Goal: Complete application form: Complete application form

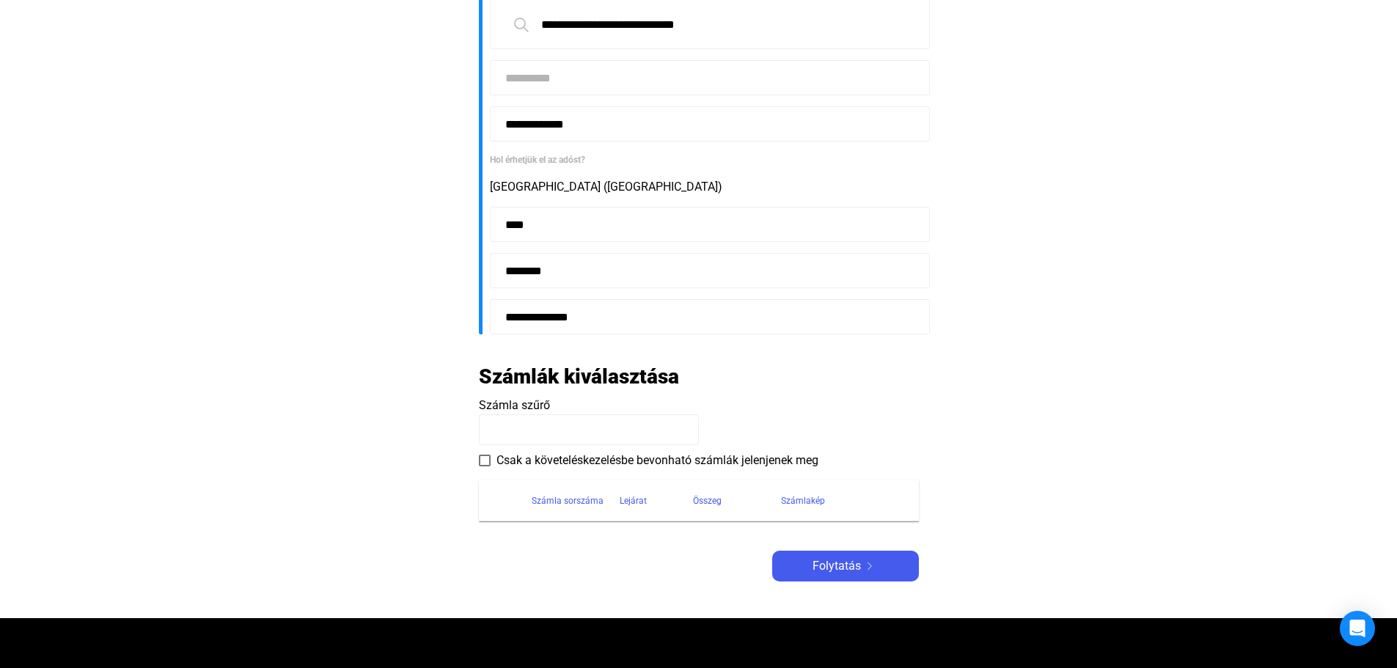
scroll to position [367, 0]
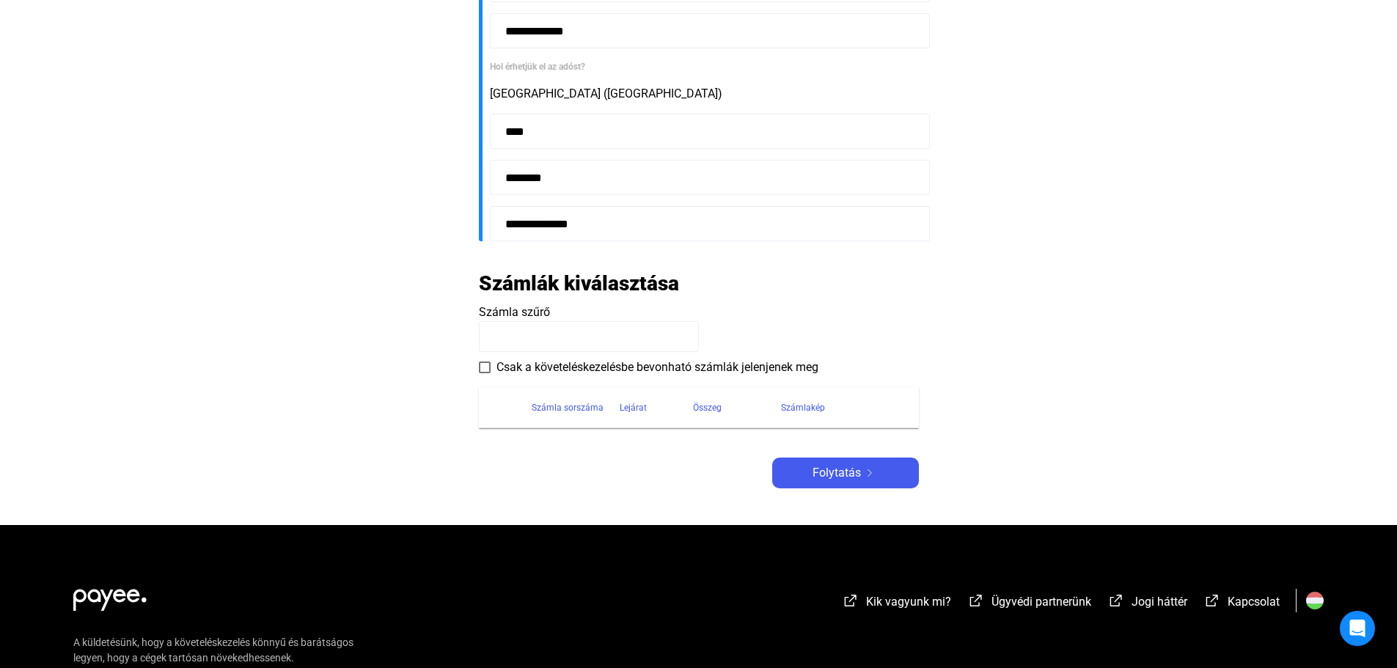
click at [538, 335] on input at bounding box center [589, 336] width 220 height 31
click at [550, 409] on div "Számla sorszáma" at bounding box center [568, 408] width 72 height 18
click at [483, 362] on span at bounding box center [485, 368] width 12 height 12
click at [511, 338] on input at bounding box center [589, 336] width 220 height 31
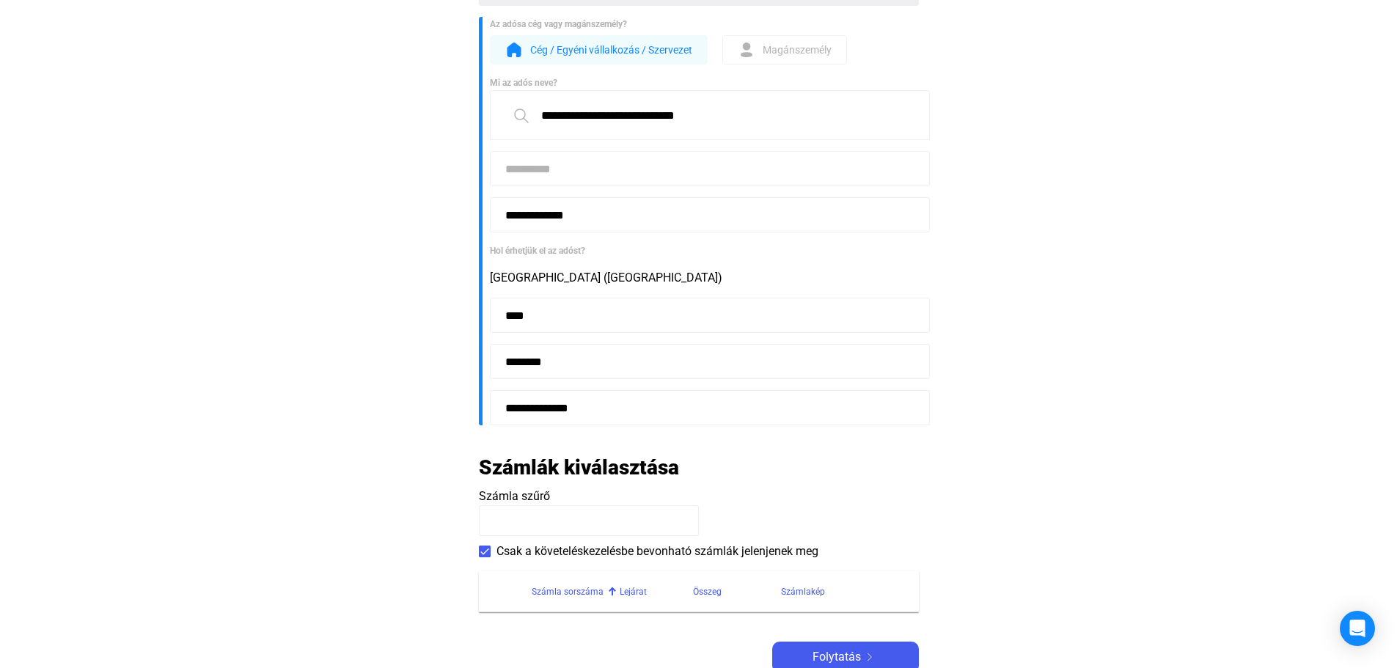
scroll to position [0, 0]
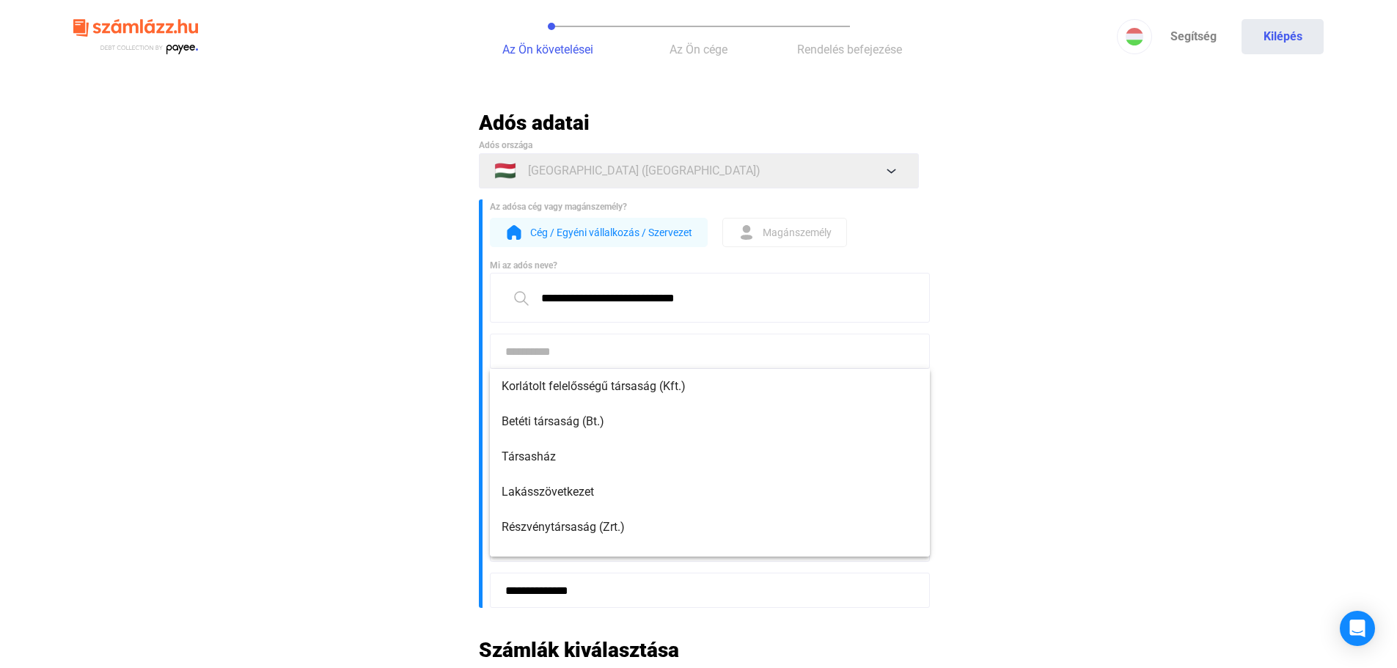
click at [591, 347] on input at bounding box center [710, 351] width 440 height 35
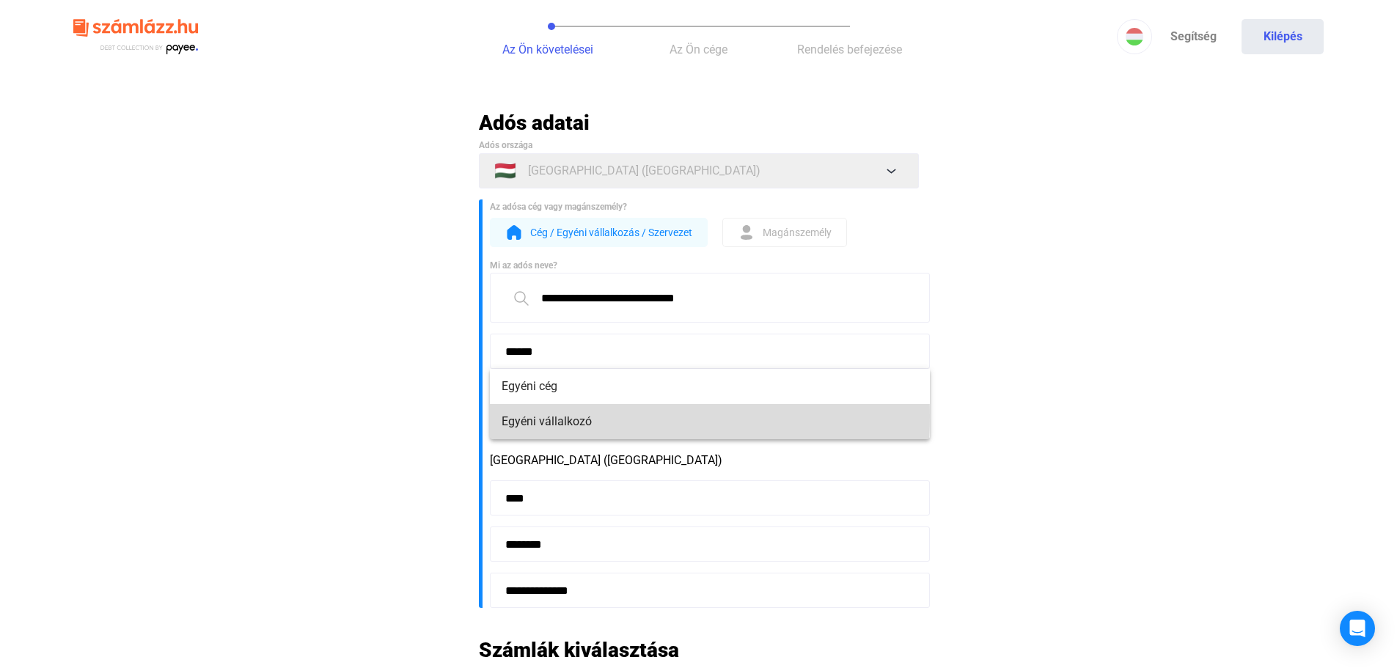
click at [548, 417] on span "Egyéni vállalkozó" at bounding box center [710, 422] width 417 height 18
type input "**********"
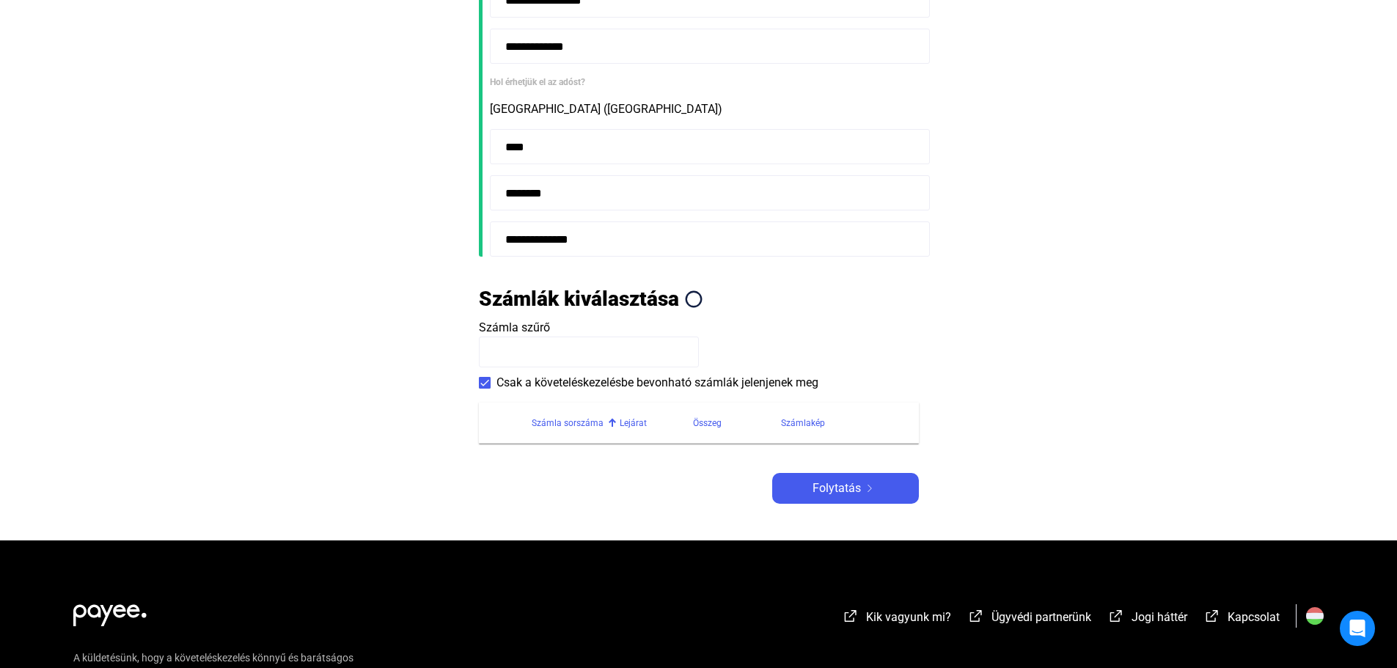
scroll to position [367, 0]
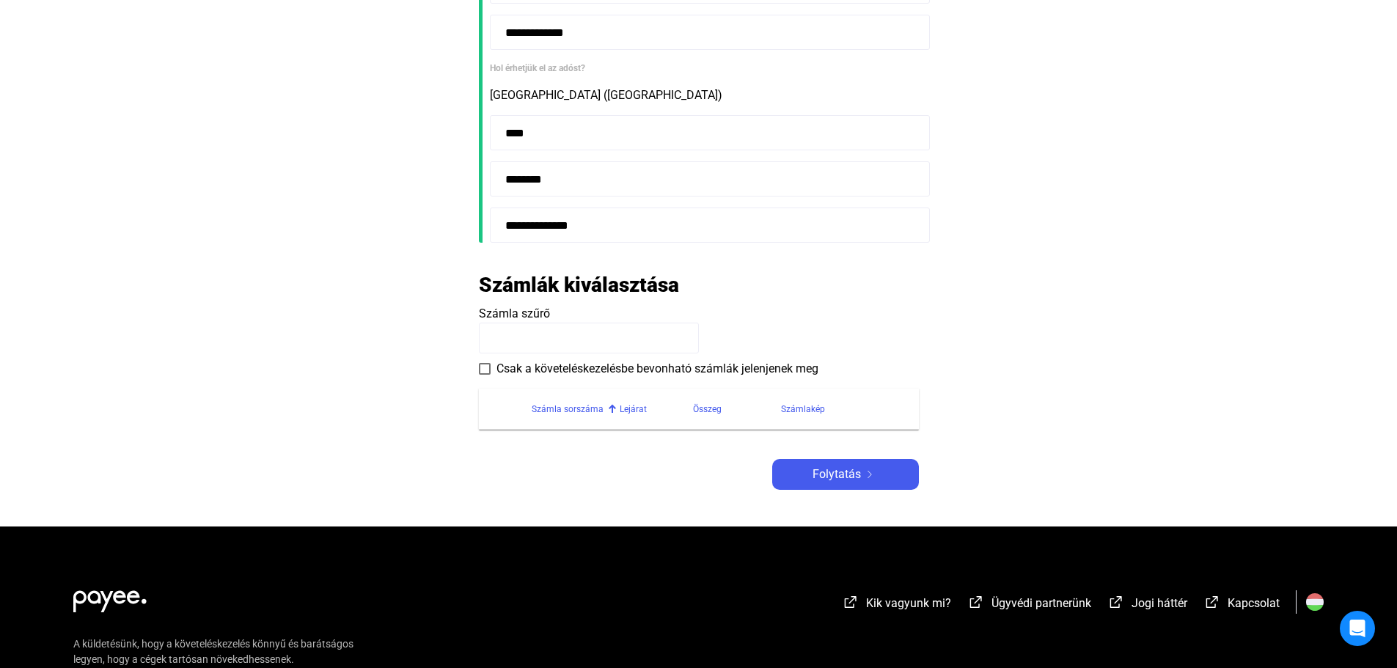
click at [579, 329] on input at bounding box center [589, 338] width 220 height 31
click at [507, 370] on span "Csak a követeléskezelésbe bevonható számlák jelenjenek meg" at bounding box center [658, 369] width 322 height 18
click at [547, 411] on div "Számla sorszáma" at bounding box center [568, 410] width 72 height 18
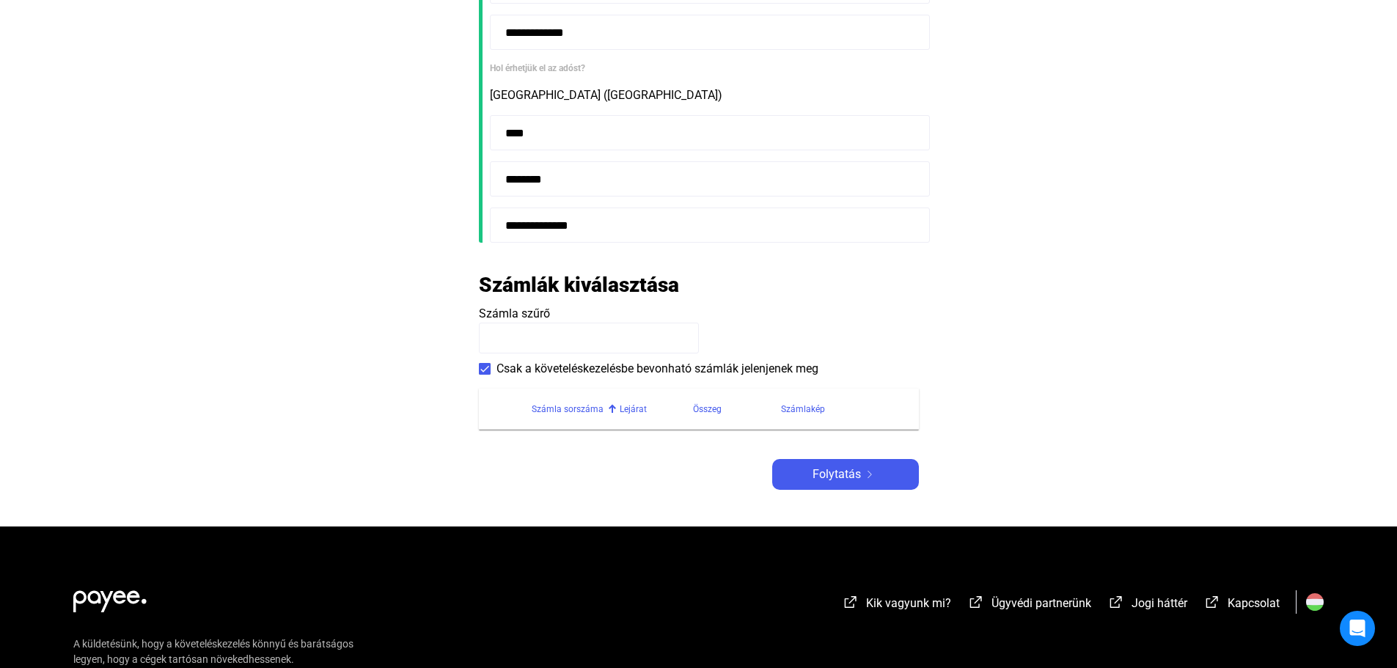
click at [562, 340] on input at bounding box center [589, 338] width 220 height 31
click at [859, 479] on span "Folytatás" at bounding box center [837, 475] width 48 height 18
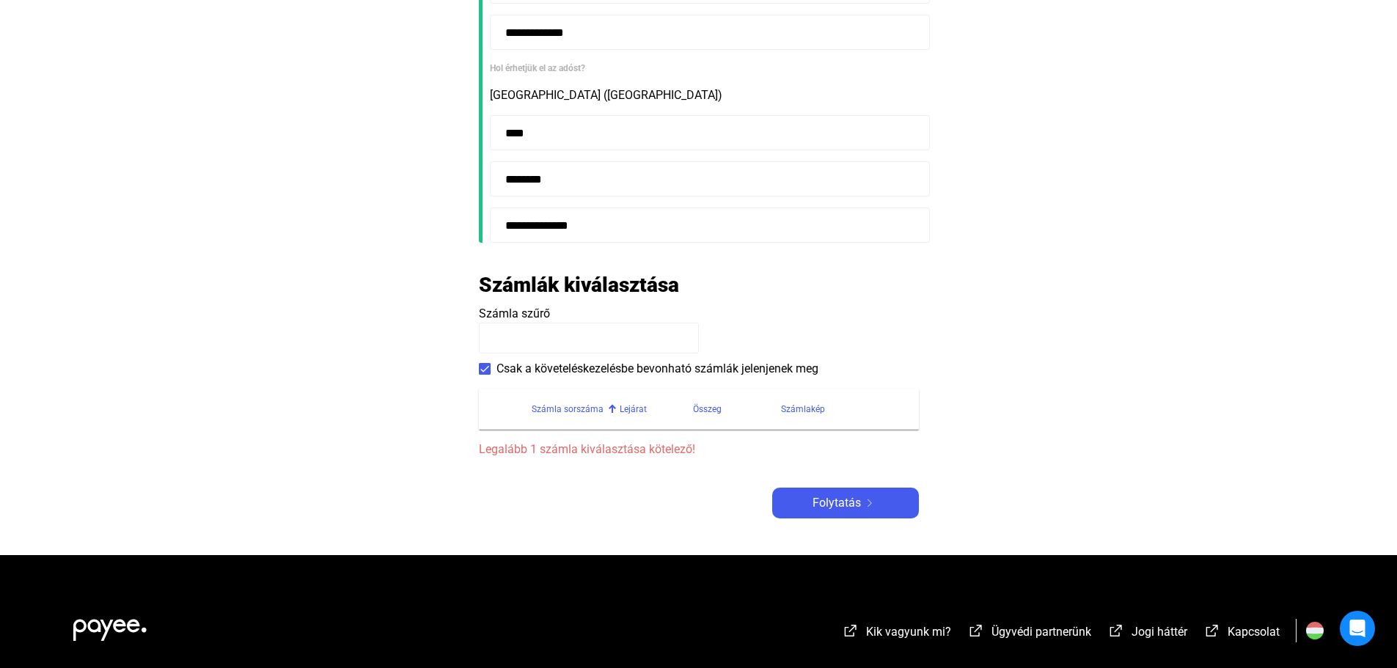
click at [569, 337] on input at bounding box center [589, 338] width 220 height 31
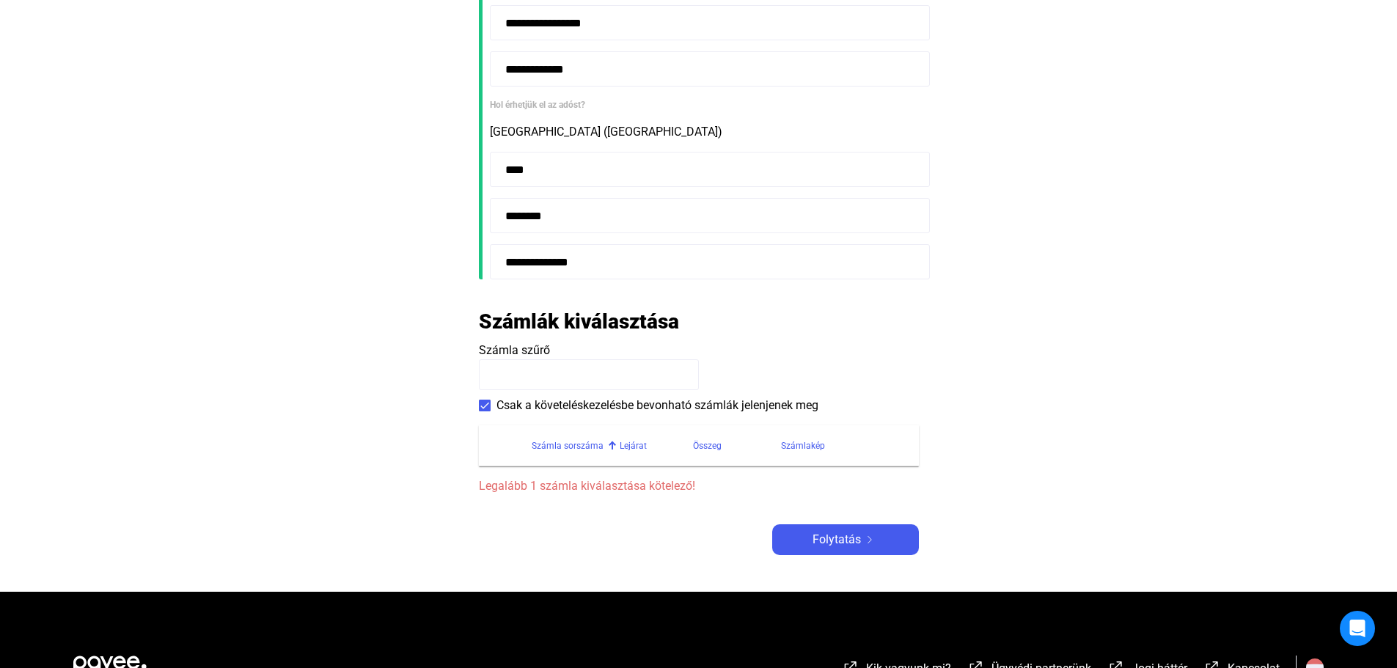
scroll to position [440, 0]
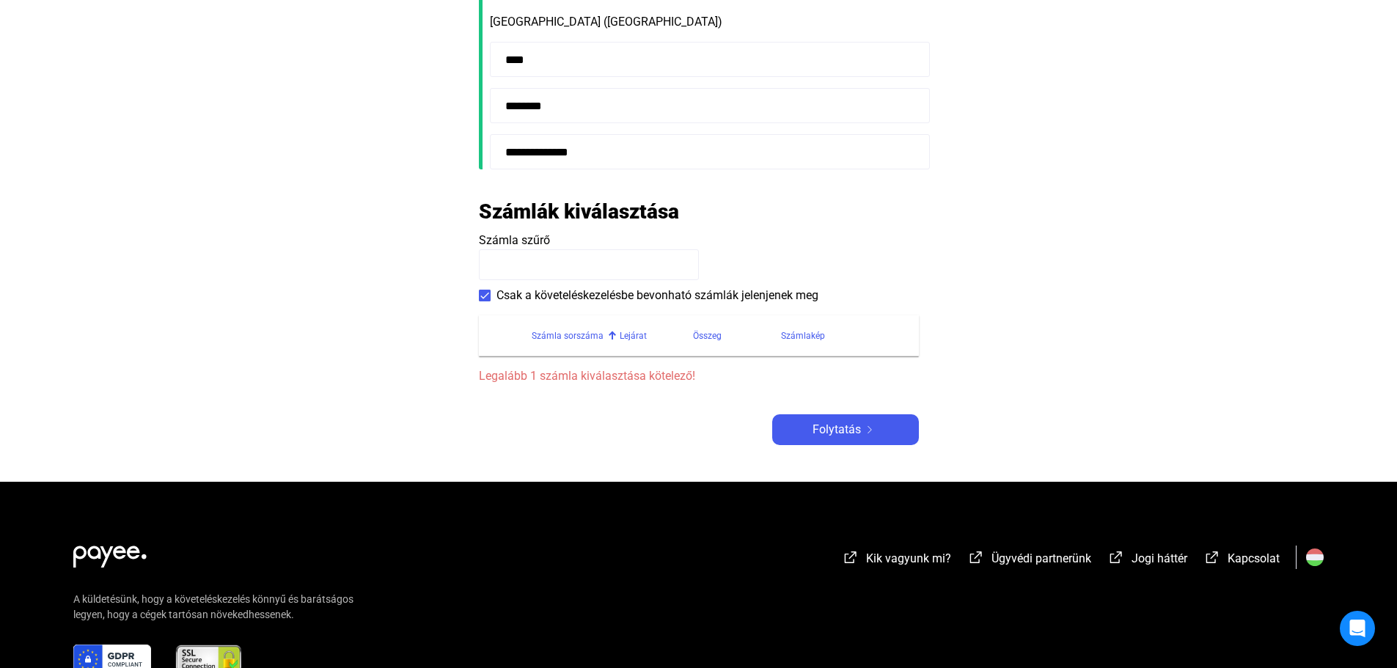
type input "*"
type input "**********"
click at [829, 438] on span "Folytatás" at bounding box center [837, 430] width 48 height 18
click at [851, 424] on span "Folytatás" at bounding box center [837, 430] width 48 height 18
